Goal: Navigation & Orientation: Find specific page/section

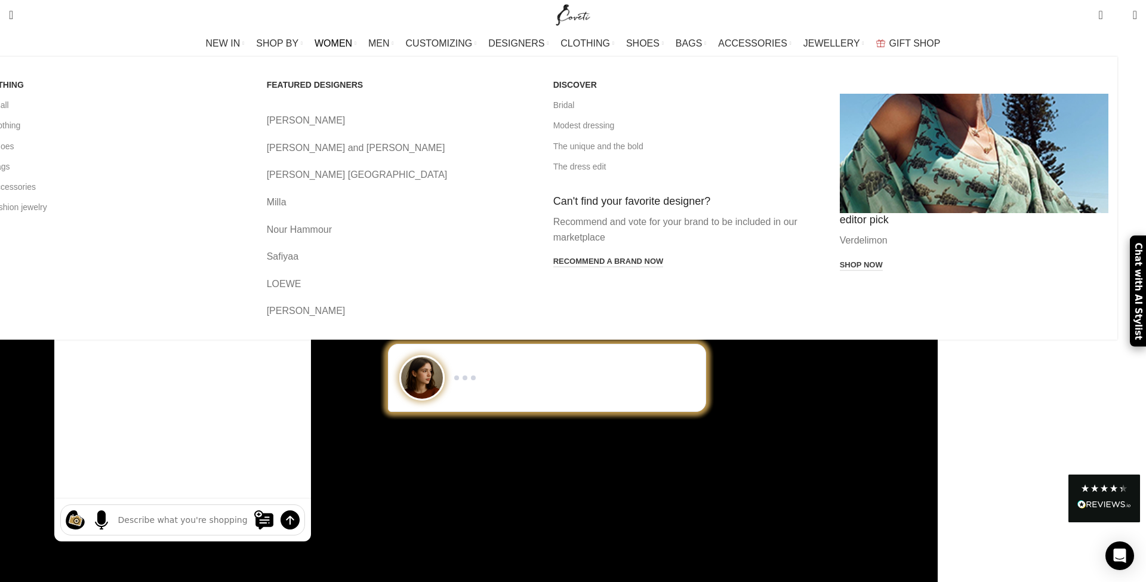
click at [352, 45] on span "WOMEN" at bounding box center [333, 43] width 38 height 11
